Goal: Find specific page/section: Find specific page/section

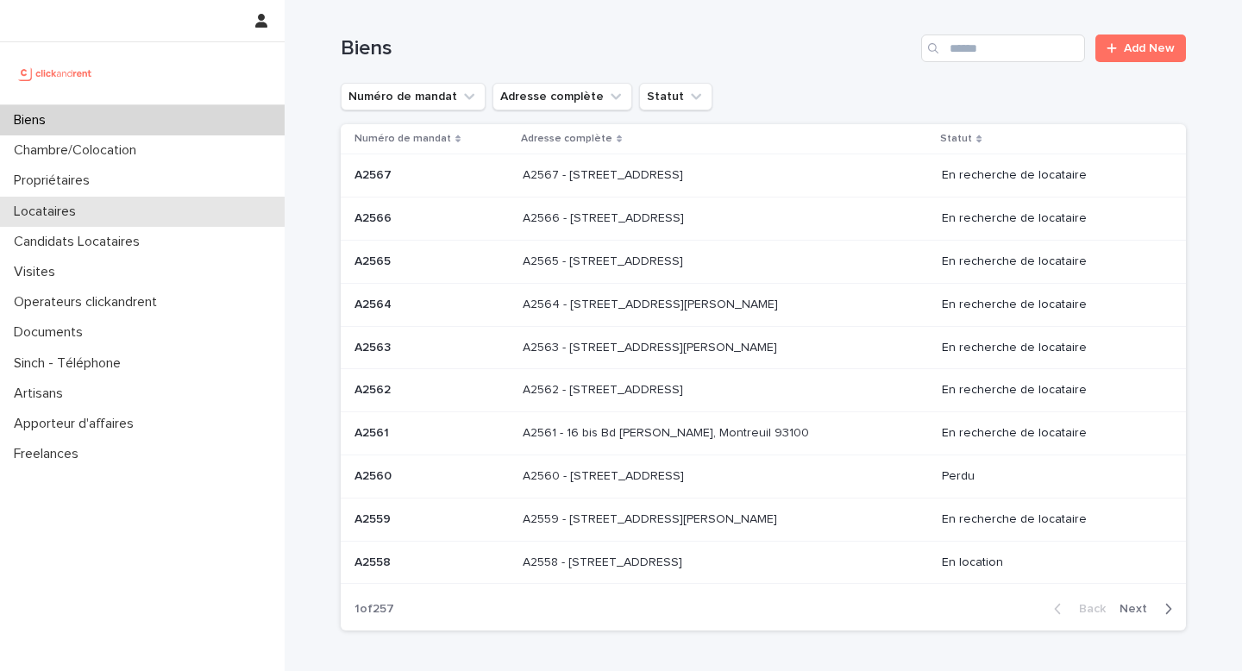
click at [163, 216] on div "Locataires" at bounding box center [142, 212] width 285 height 30
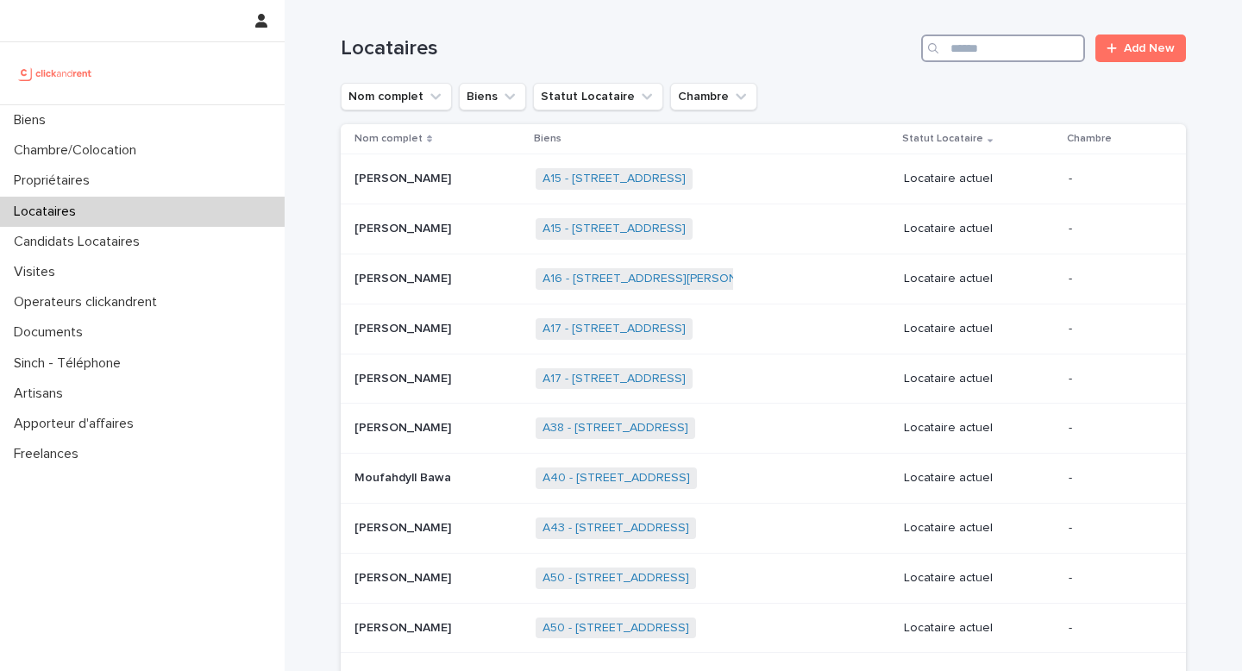
click at [962, 55] on input "Search" at bounding box center [1003, 49] width 164 height 28
click at [133, 216] on div "Locataires" at bounding box center [142, 212] width 285 height 30
click at [979, 51] on input "Search" at bounding box center [1003, 49] width 164 height 28
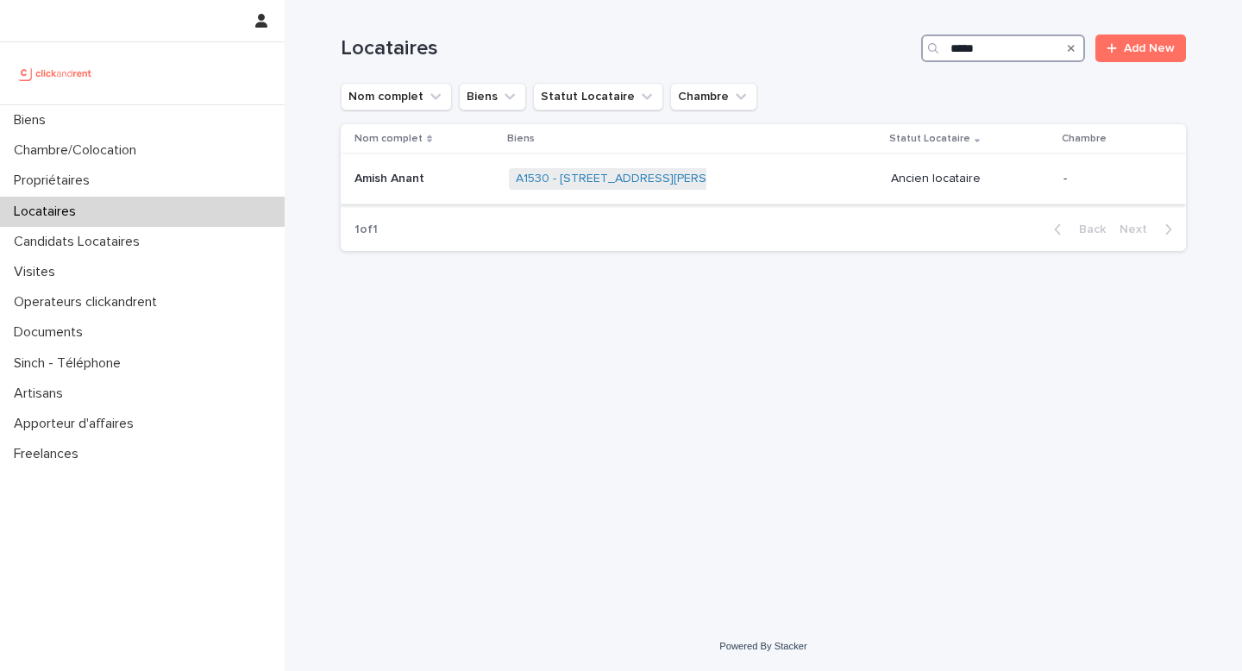
type input "*****"
click at [683, 191] on div "A1530 - [STREET_ADDRESS][PERSON_NAME] + 0" at bounding box center [693, 178] width 368 height 35
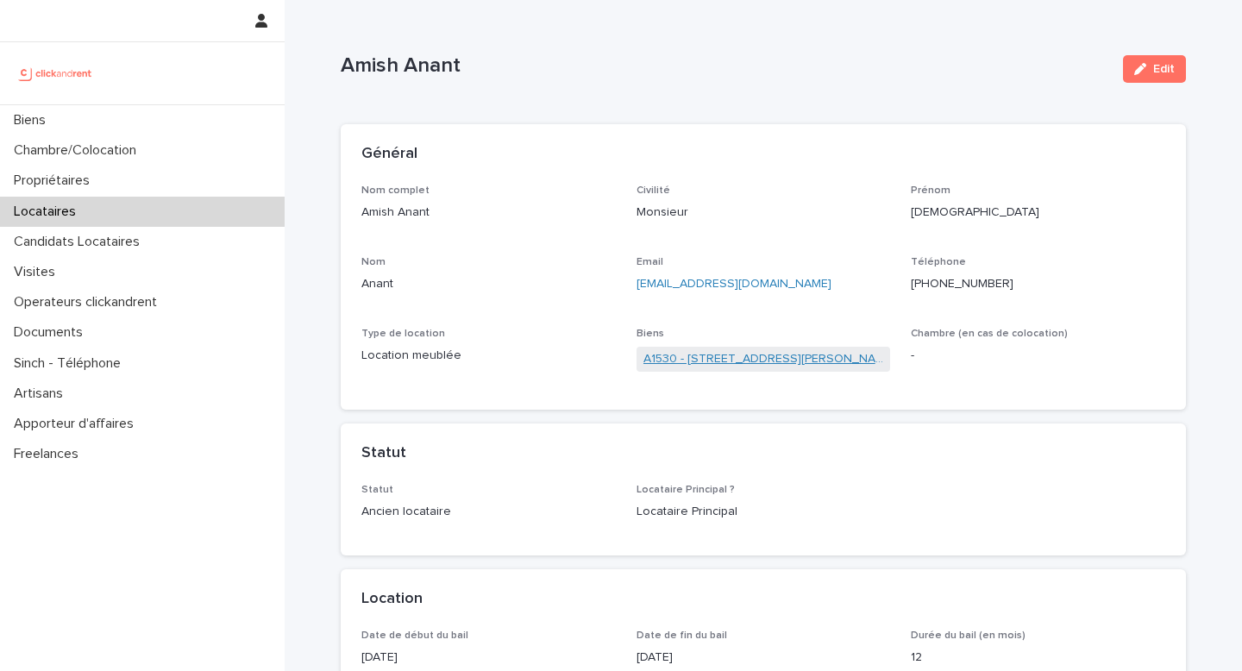
click at [737, 359] on link "A1530 - [STREET_ADDRESS][PERSON_NAME]" at bounding box center [763, 359] width 241 height 18
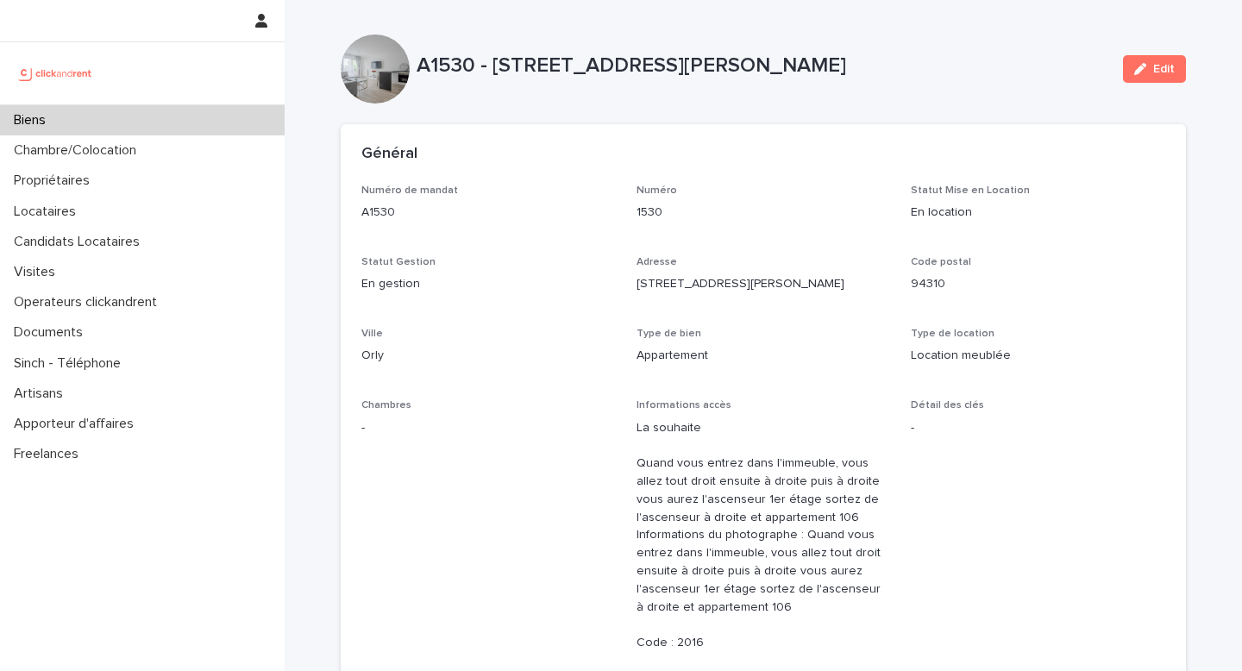
click at [445, 62] on p "A1530 - [STREET_ADDRESS][PERSON_NAME]" at bounding box center [763, 65] width 693 height 25
copy p "A1530"
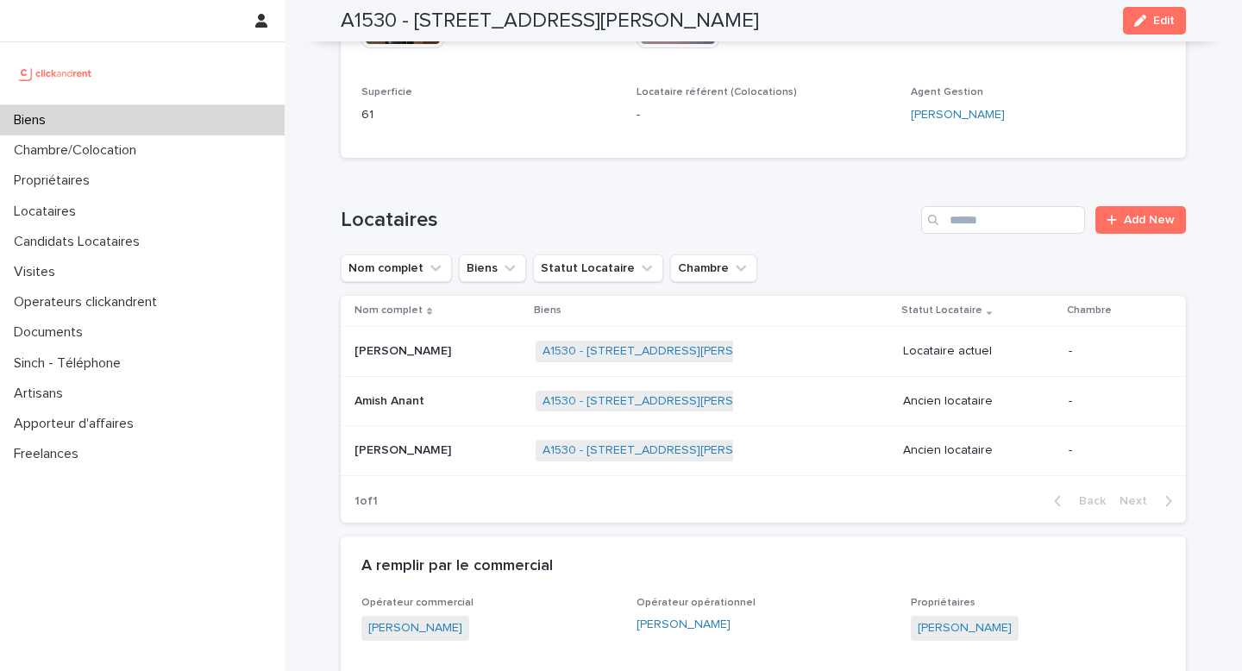
scroll to position [809, 0]
